Goal: Navigation & Orientation: Find specific page/section

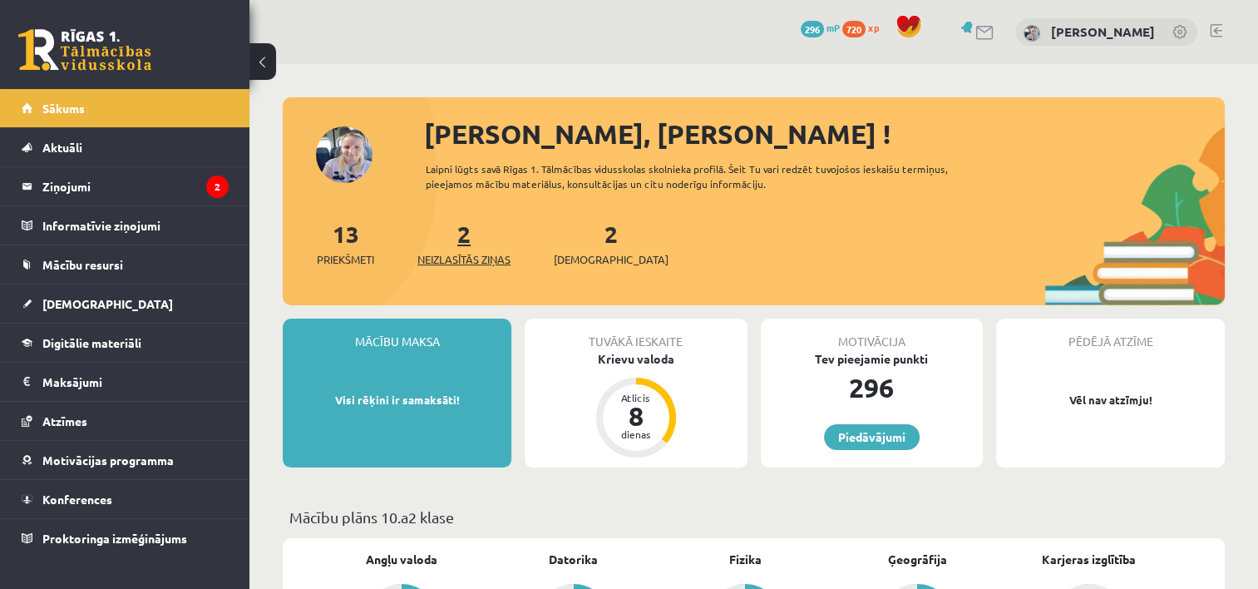
click at [459, 256] on span "Neizlasītās ziņas" at bounding box center [463, 259] width 93 height 17
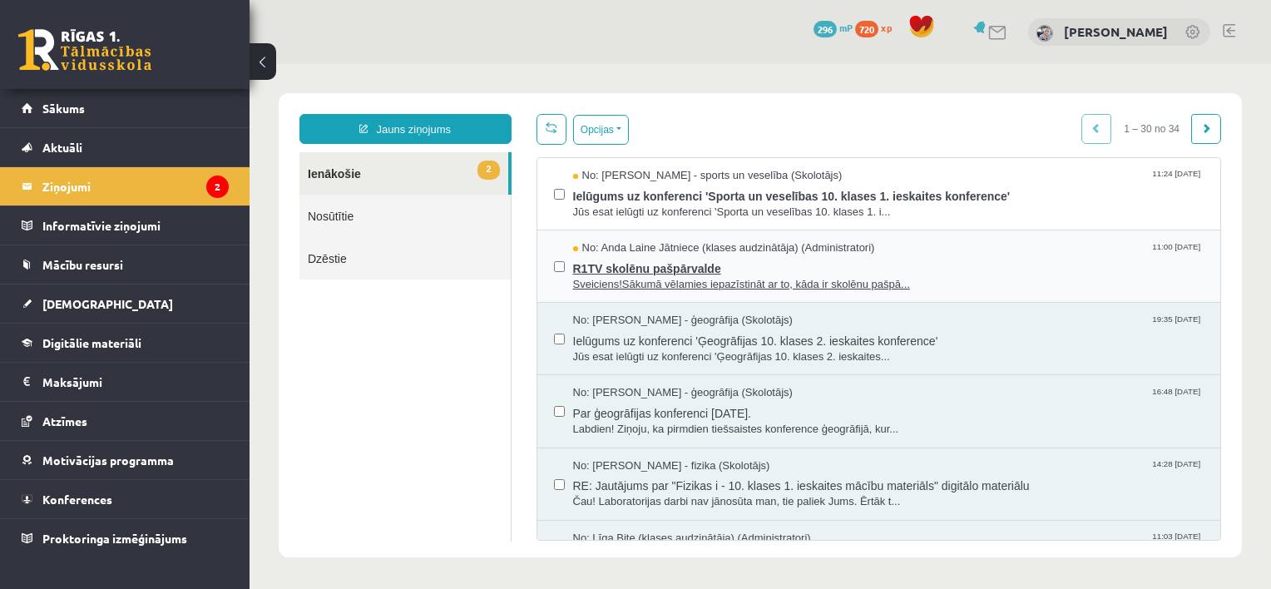
click at [676, 279] on span "Sveiciens!Sākumā vēlamies iepazīstināt ar to, kāda ir skolēnu pašpā..." at bounding box center [888, 285] width 631 height 16
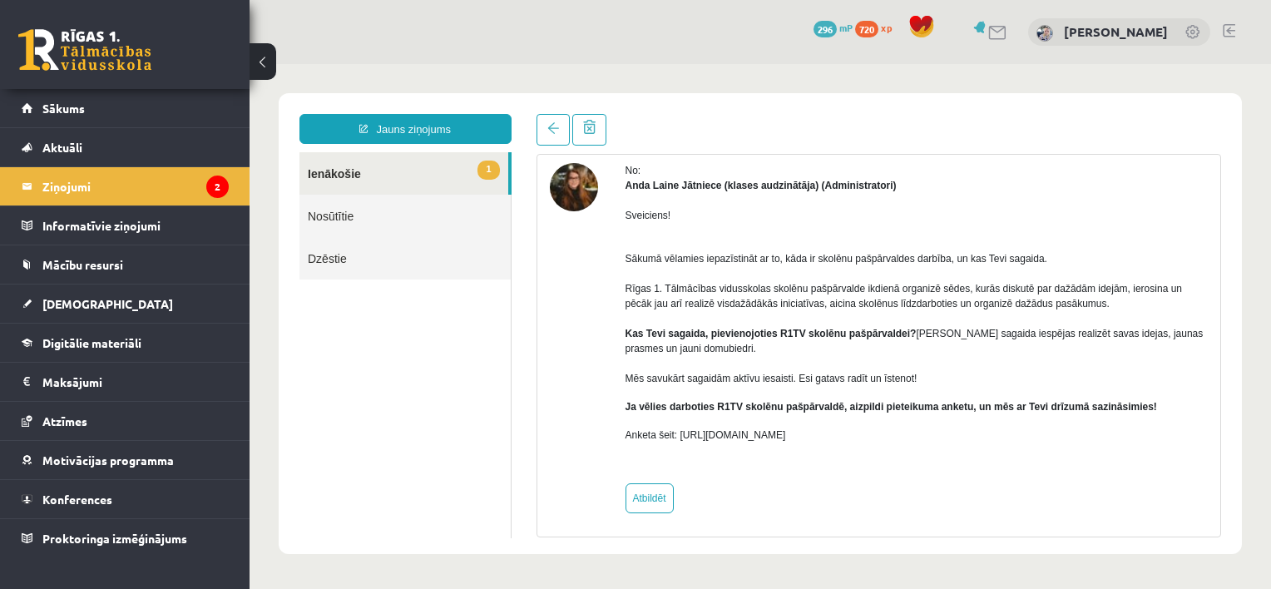
scroll to position [70, 0]
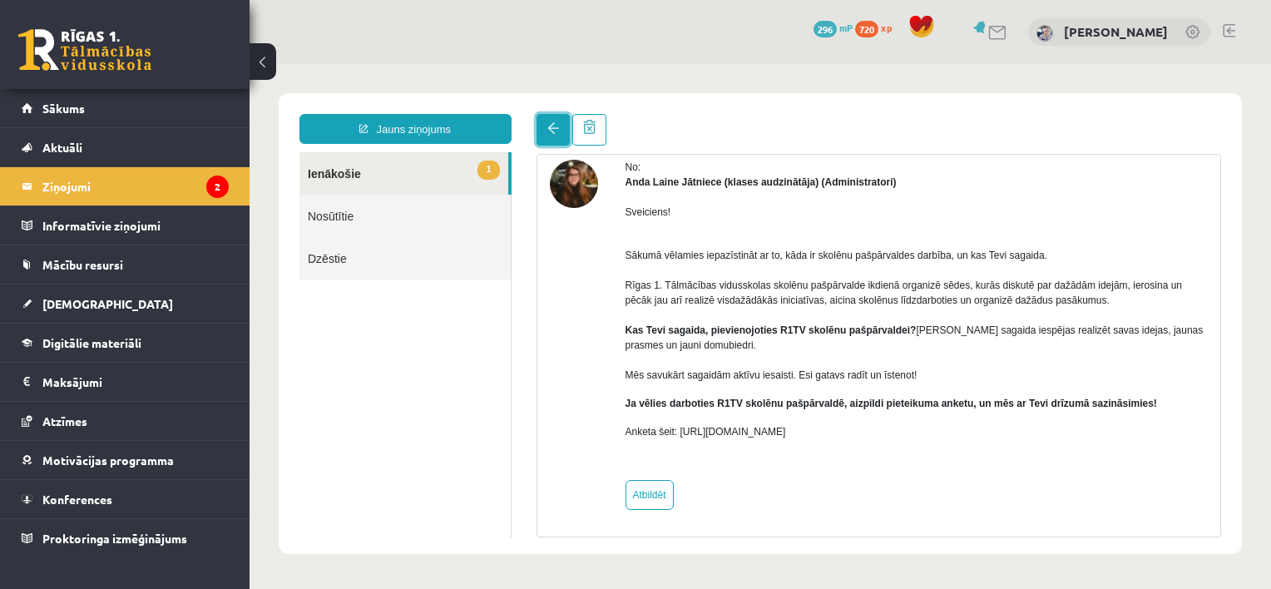
click at [547, 130] on span at bounding box center [553, 128] width 12 height 12
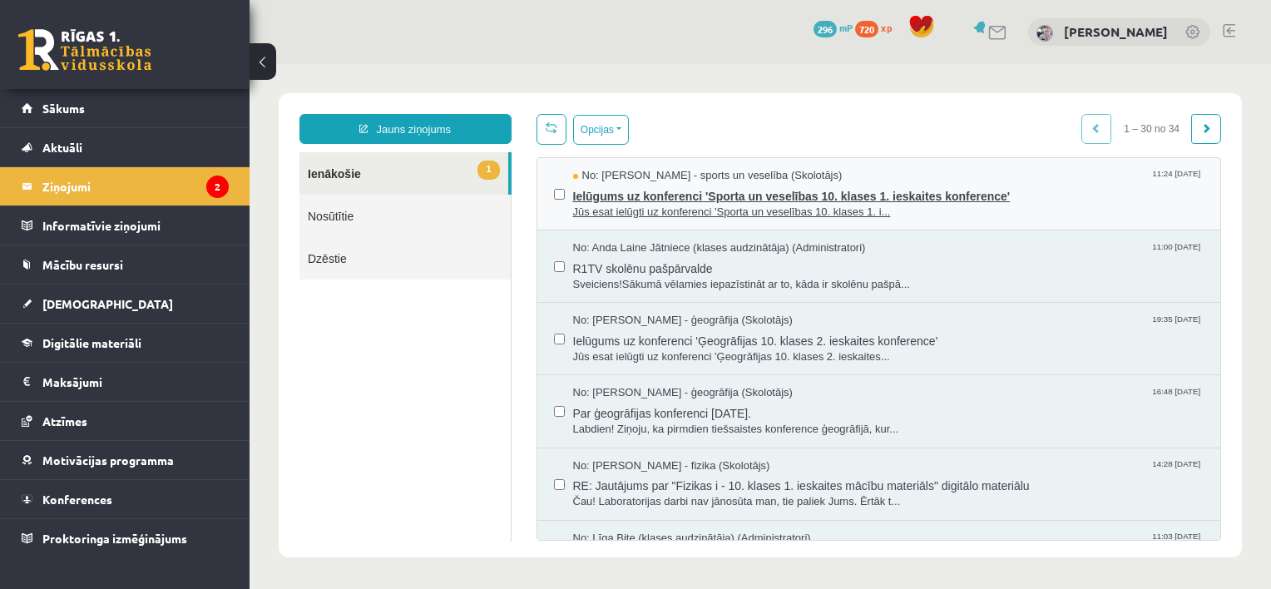
scroll to position [0, 0]
click at [655, 195] on span "Ielūgums uz konferenci 'Sporta un veselības 10. klases 1. ieskaites konference'" at bounding box center [888, 194] width 631 height 21
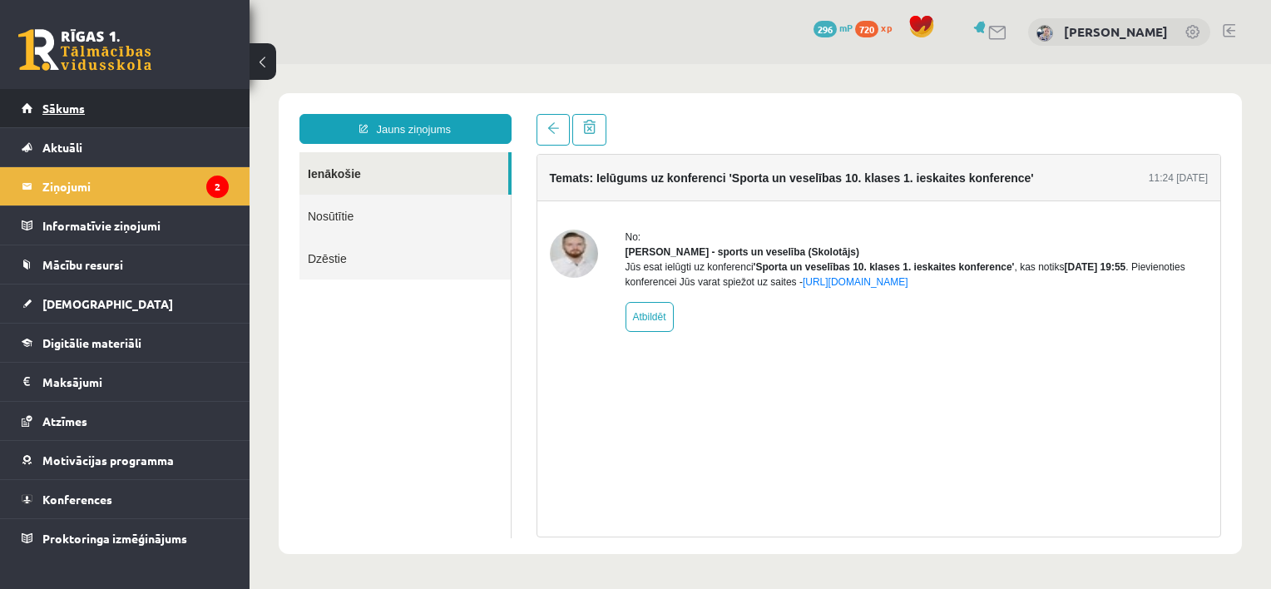
click at [136, 107] on link "Sākums" at bounding box center [125, 108] width 207 height 38
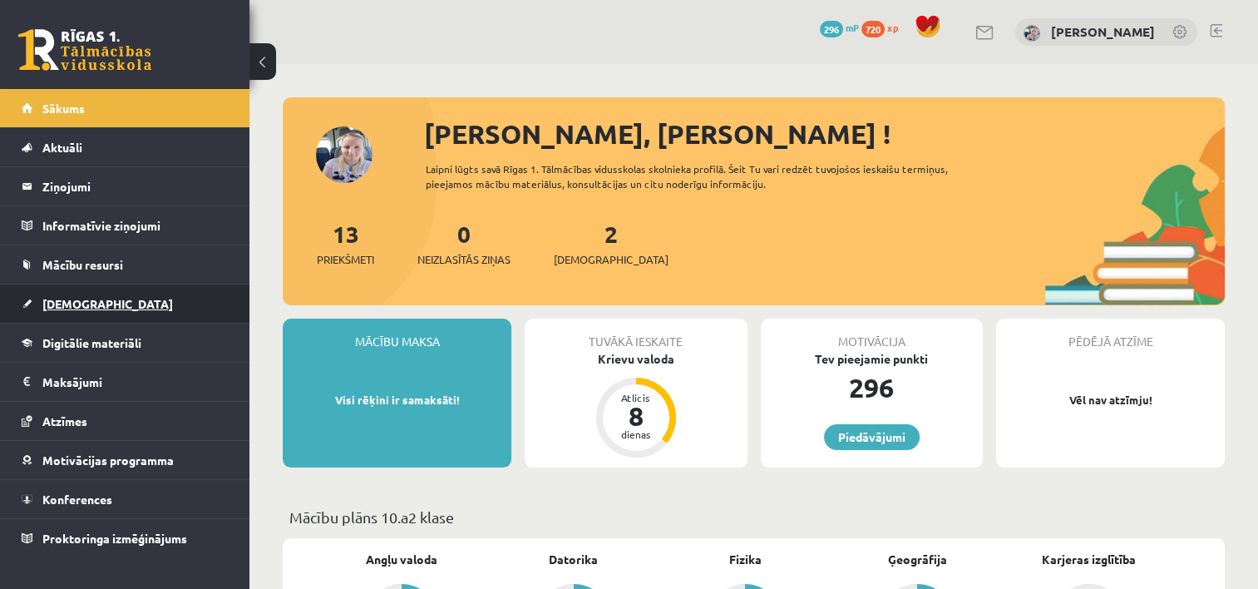
click at [136, 294] on link "[DEMOGRAPHIC_DATA]" at bounding box center [125, 303] width 207 height 38
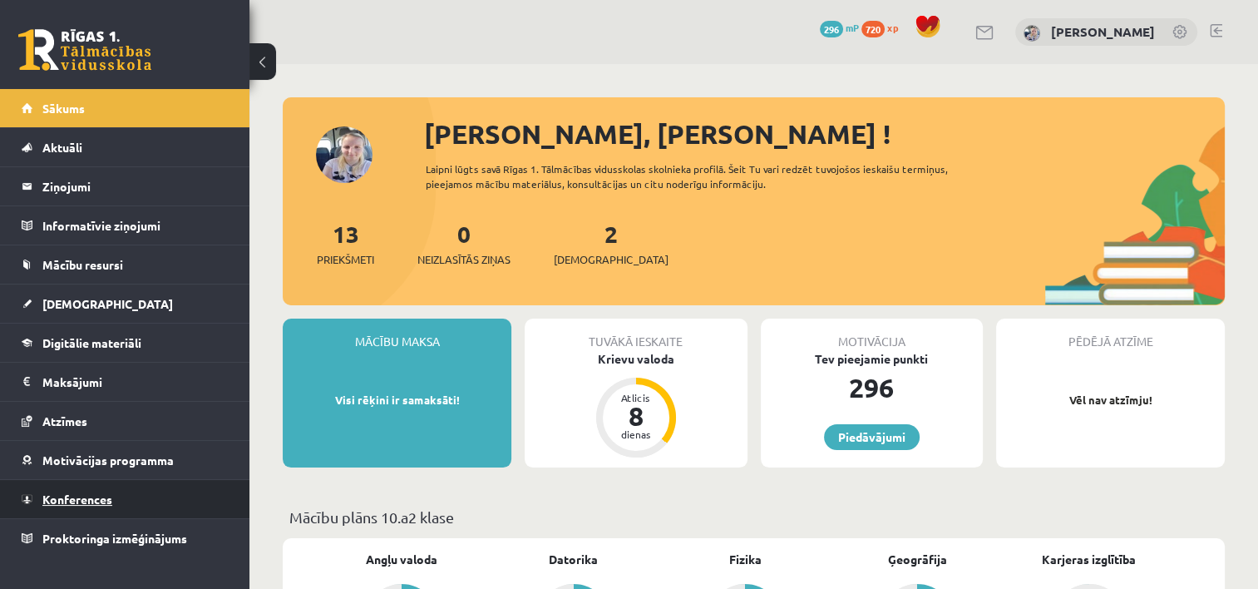
click at [45, 500] on span "Konferences" at bounding box center [77, 499] width 70 height 15
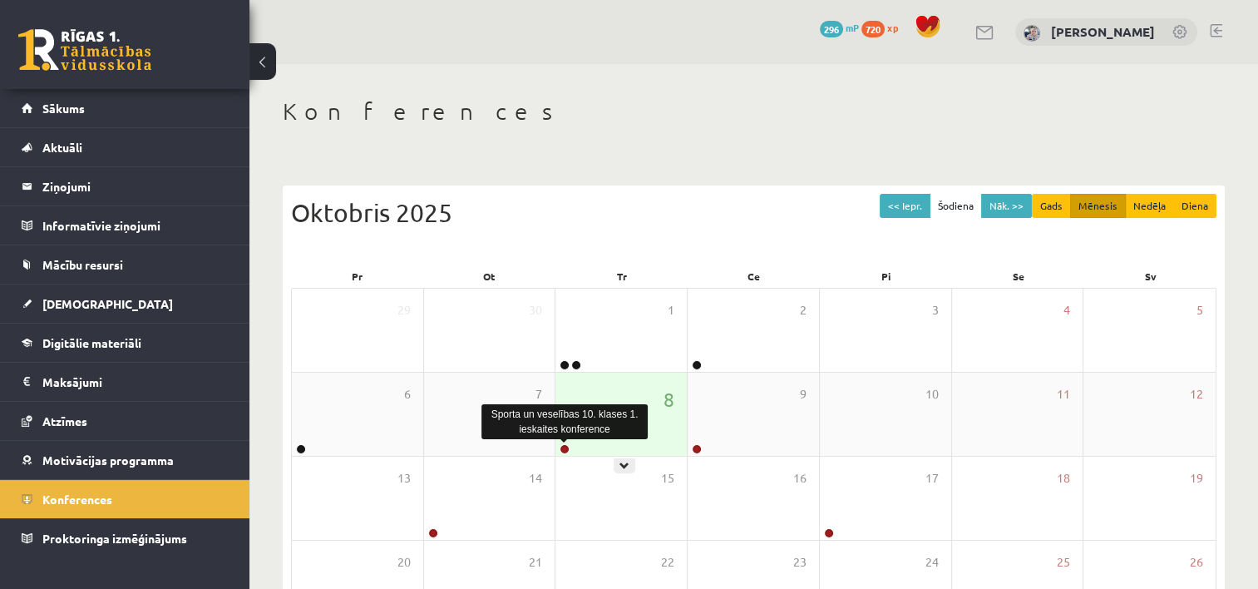
click at [566, 450] on link at bounding box center [565, 449] width 10 height 10
